Goal: Information Seeking & Learning: Understand process/instructions

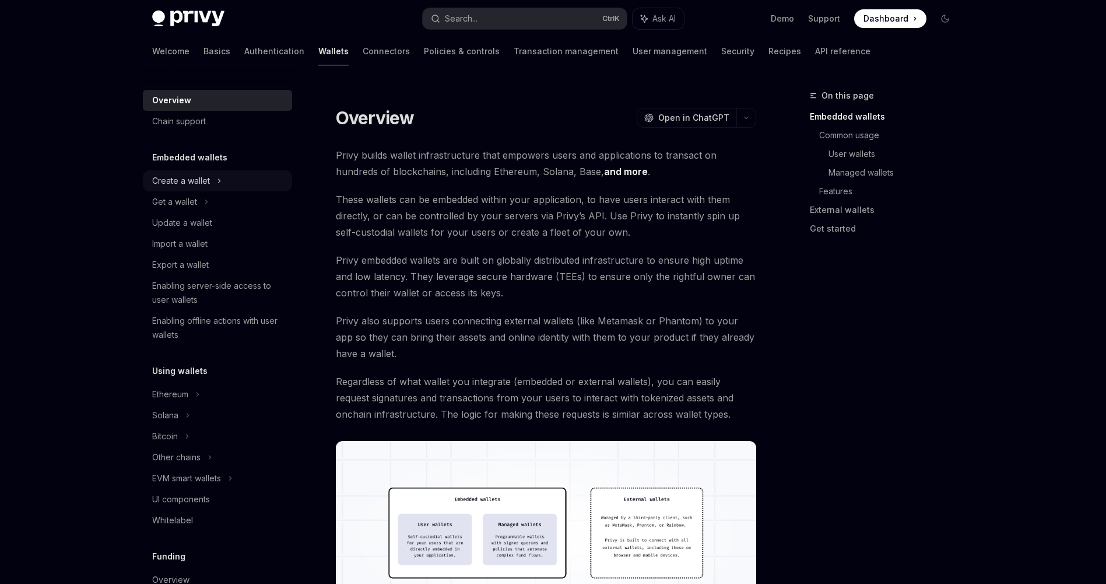
click at [203, 181] on div "Create a wallet" at bounding box center [181, 181] width 58 height 14
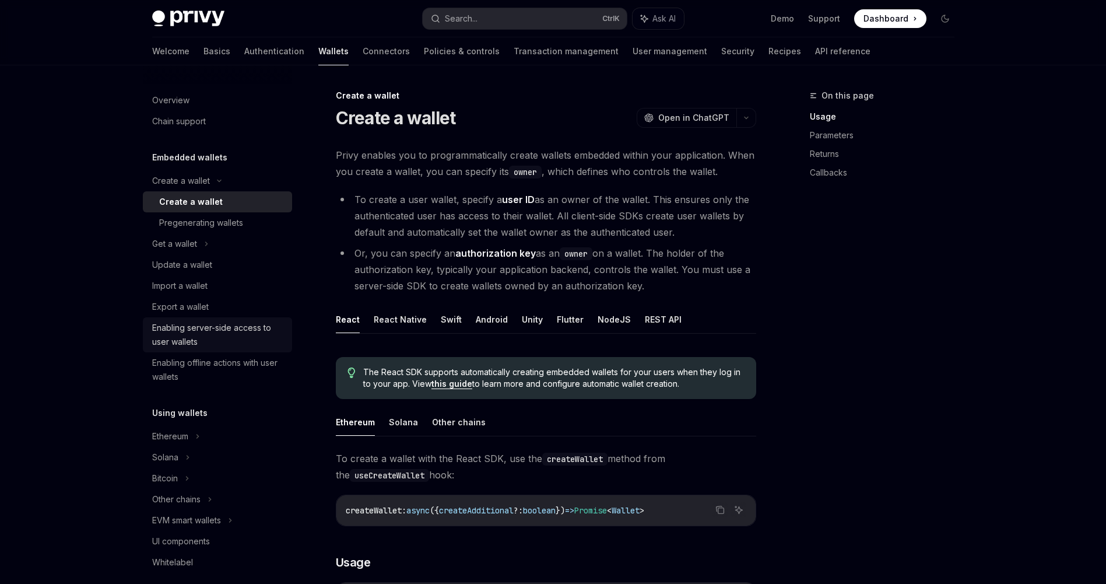
click at [213, 323] on div "Enabling server-side access to user wallets" at bounding box center [218, 335] width 133 height 28
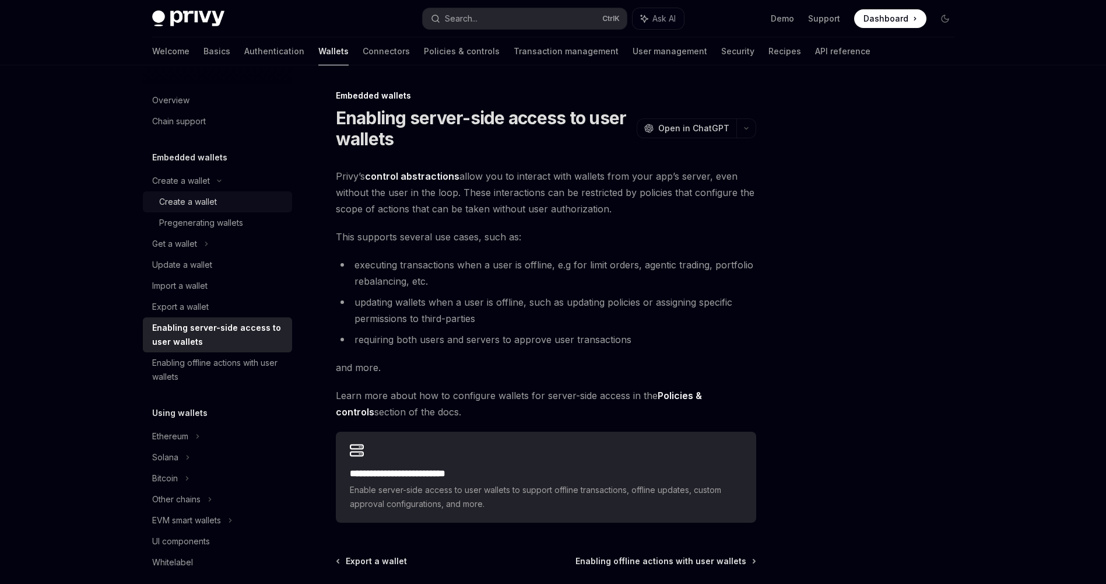
click at [206, 202] on div "Create a wallet" at bounding box center [188, 202] width 58 height 14
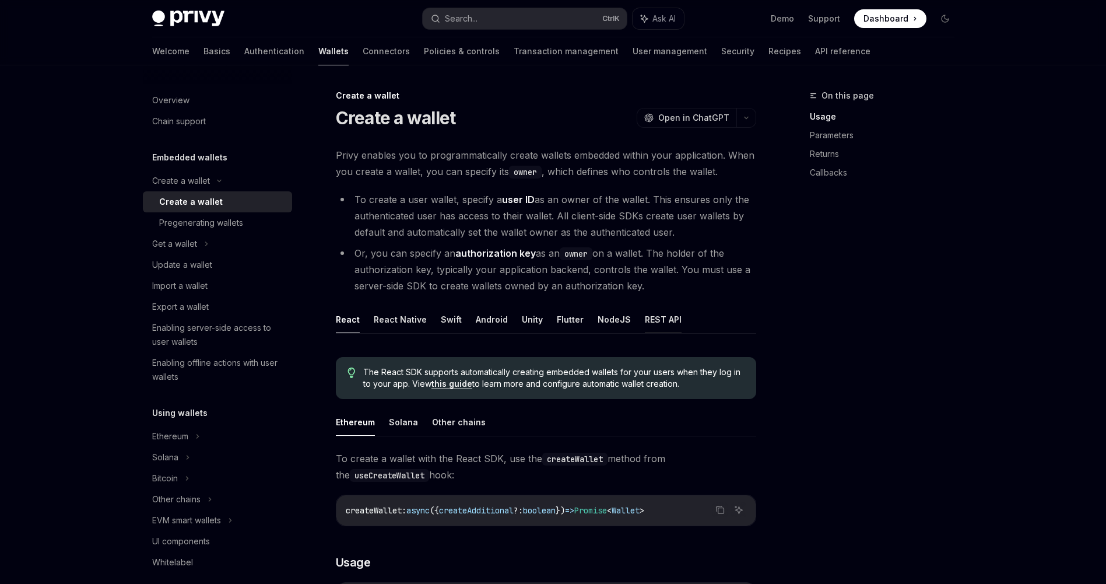
click at [645, 320] on button "REST API" at bounding box center [663, 319] width 37 height 27
type textarea "*"
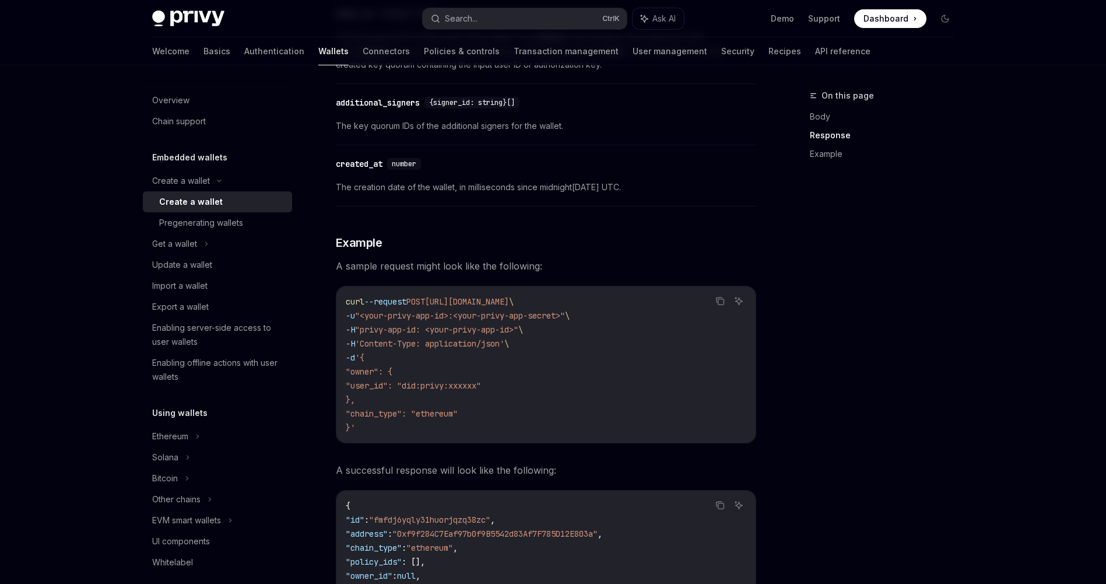
scroll to position [1399, 0]
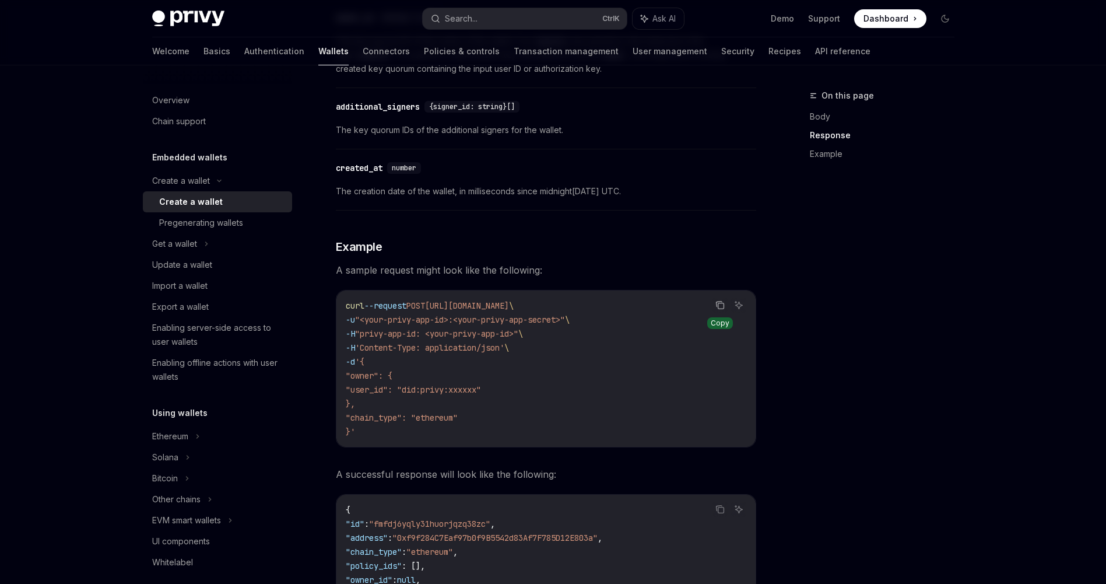
click at [718, 310] on button "Copy the contents from the code block" at bounding box center [720, 304] width 15 height 15
click at [718, 309] on icon "Copy the contents from the code block" at bounding box center [719, 304] width 9 height 9
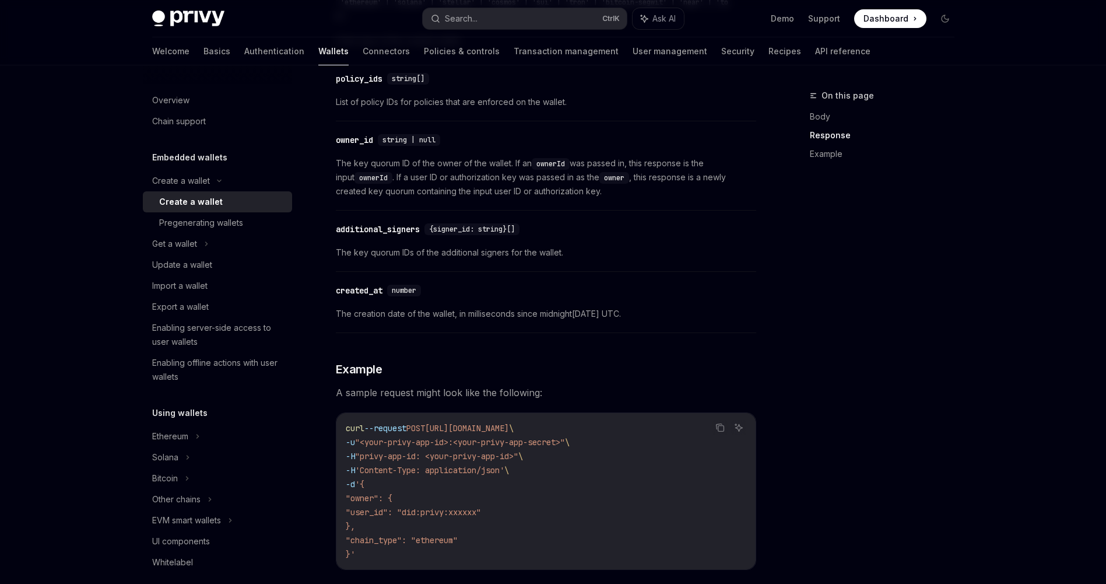
scroll to position [1295, 0]
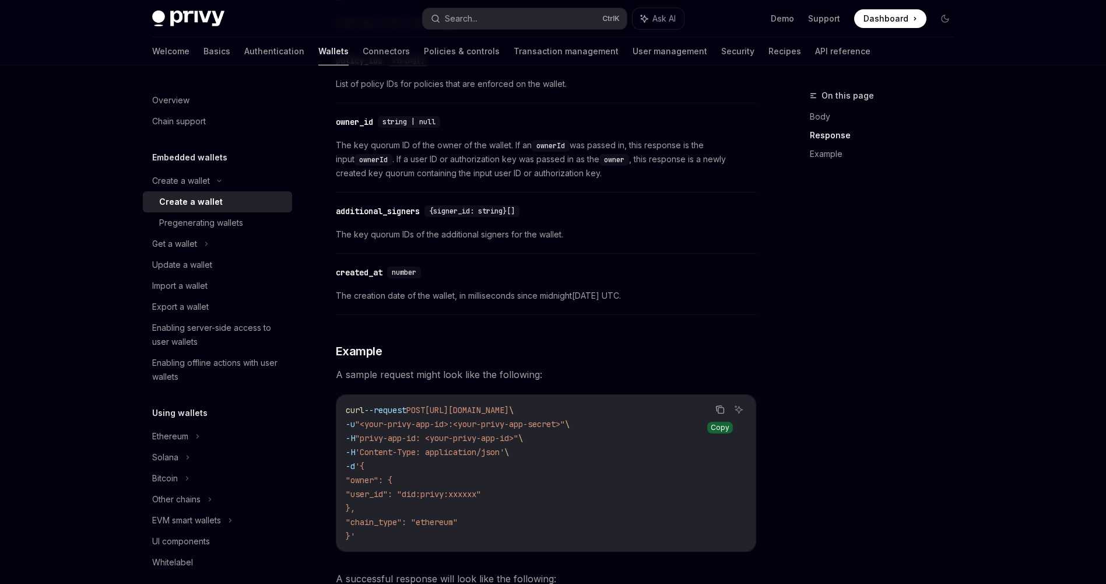
click at [718, 410] on icon "Copy the contents from the code block" at bounding box center [719, 409] width 9 height 9
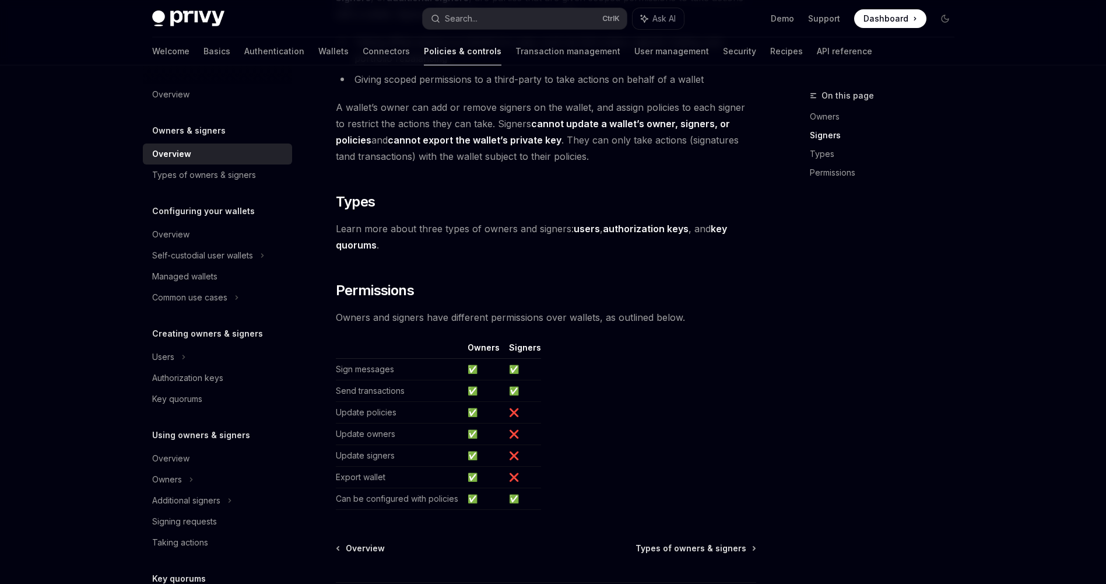
scroll to position [840, 0]
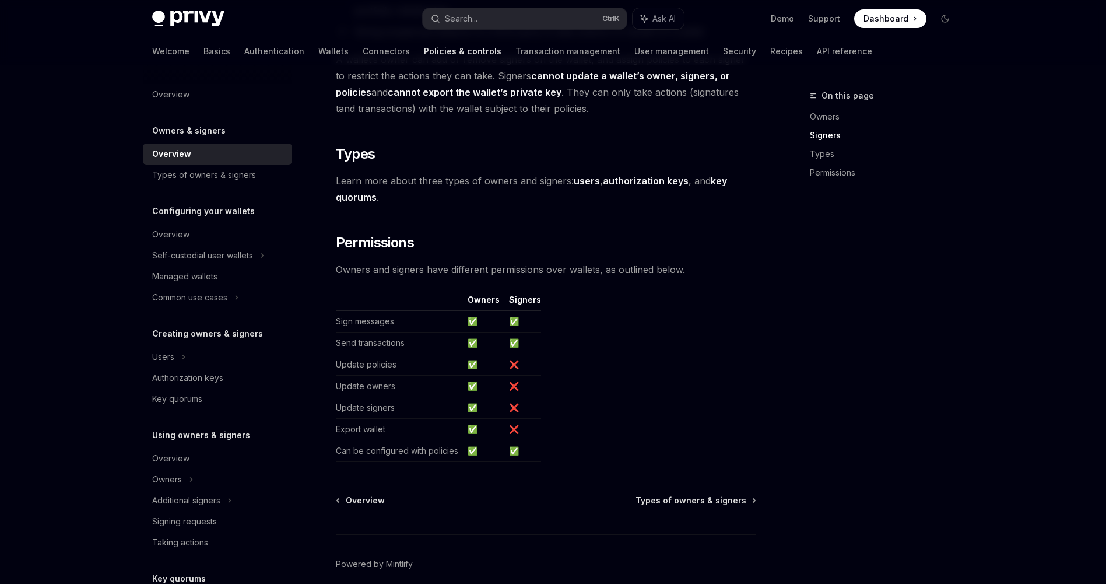
click at [639, 181] on strong "authorization keys" at bounding box center [646, 181] width 86 height 12
type textarea "*"
